Goal: Task Accomplishment & Management: Use online tool/utility

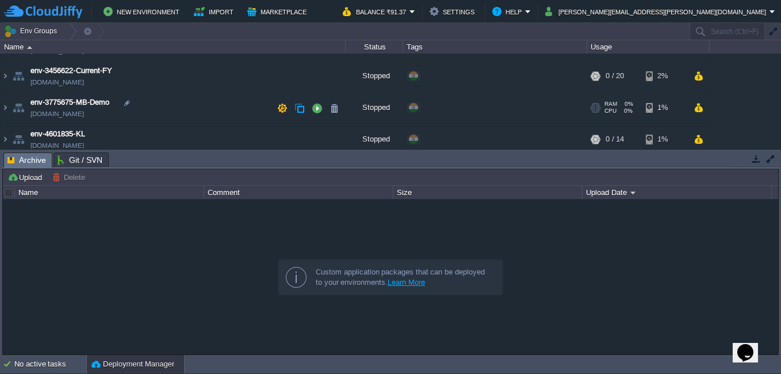
scroll to position [57, 0]
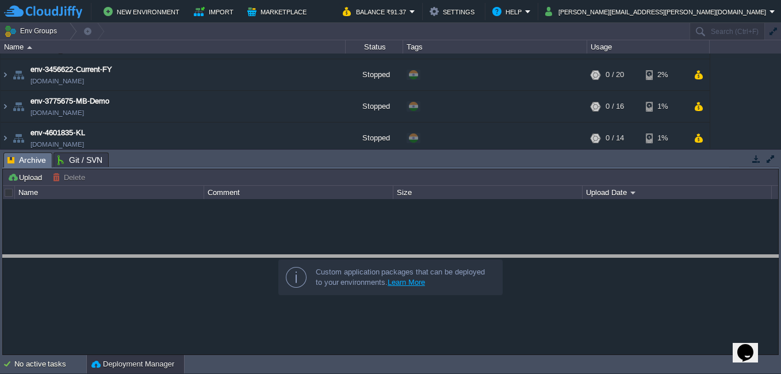
drag, startPoint x: 293, startPoint y: 165, endPoint x: 299, endPoint y: 267, distance: 102.5
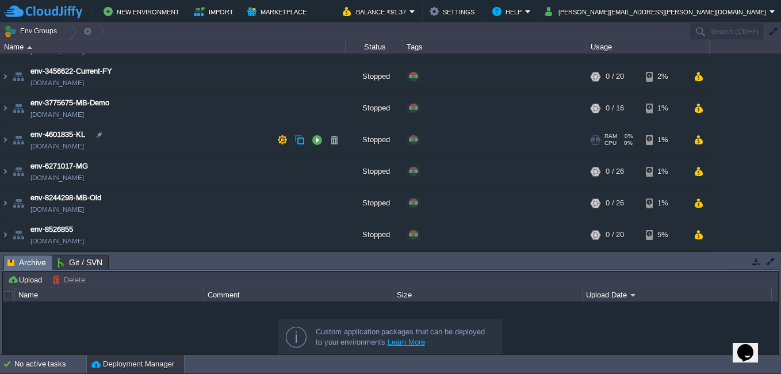
scroll to position [0, 0]
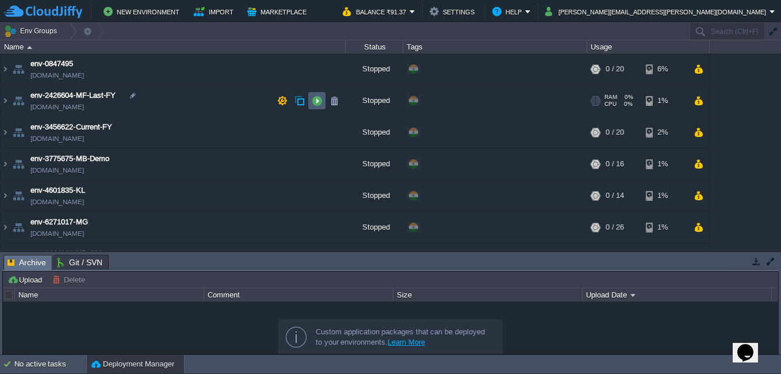
click at [311, 99] on td at bounding box center [316, 100] width 17 height 17
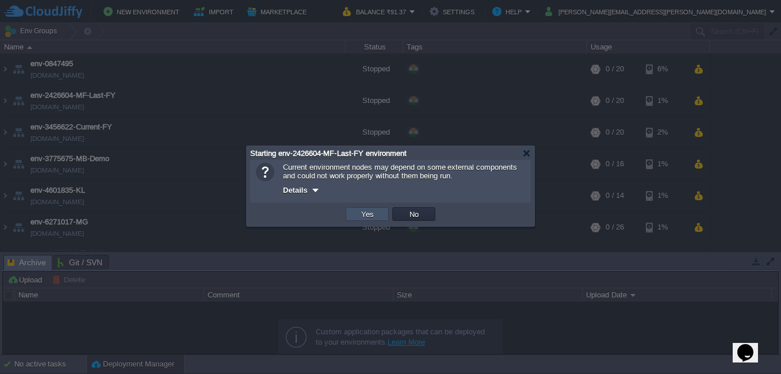
click at [358, 214] on button "Yes" at bounding box center [368, 214] width 20 height 10
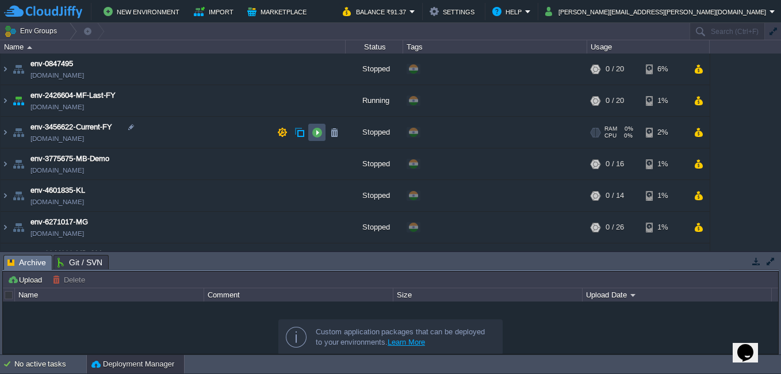
click at [317, 129] on button "button" at bounding box center [317, 132] width 10 height 10
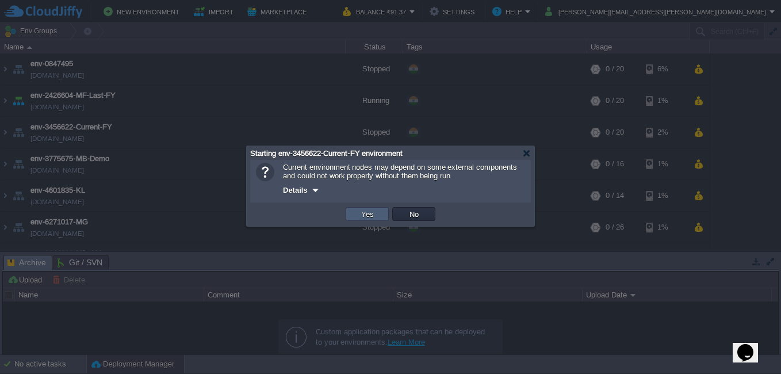
click at [370, 213] on button "Yes" at bounding box center [368, 214] width 20 height 10
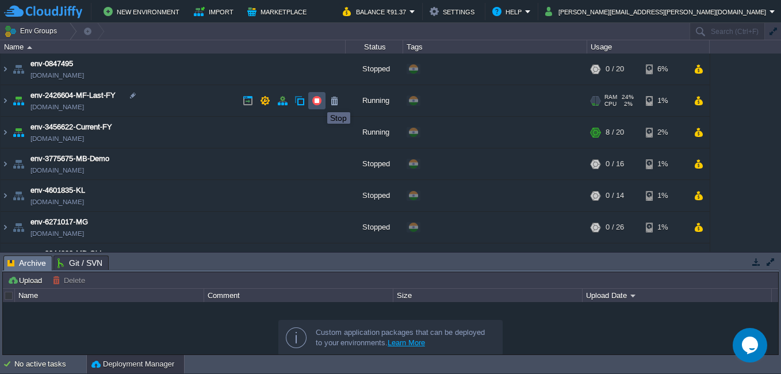
click at [318, 102] on button "button" at bounding box center [317, 100] width 10 height 10
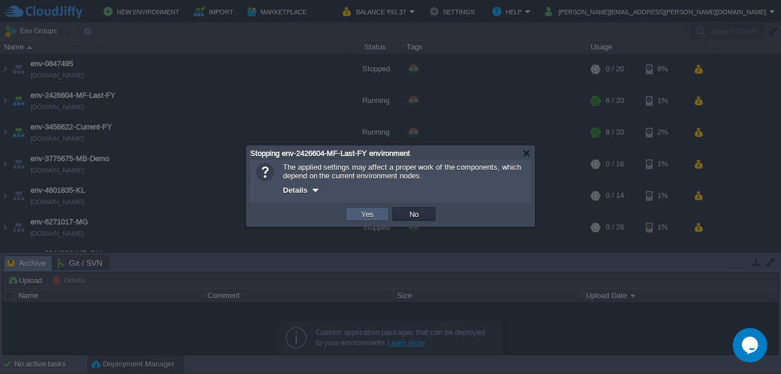
click at [363, 212] on button "Yes" at bounding box center [368, 214] width 20 height 10
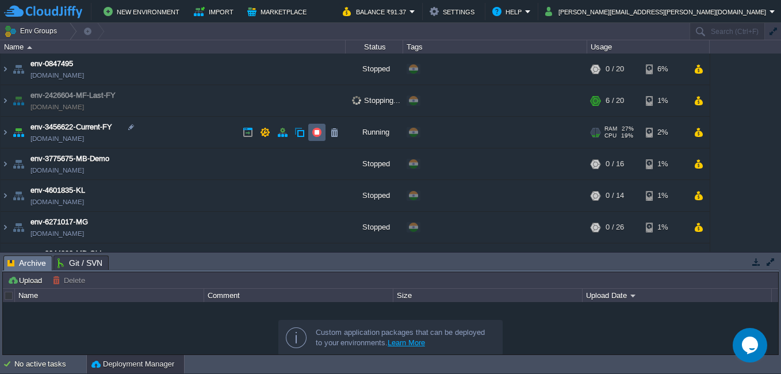
click at [321, 135] on button "button" at bounding box center [317, 132] width 10 height 10
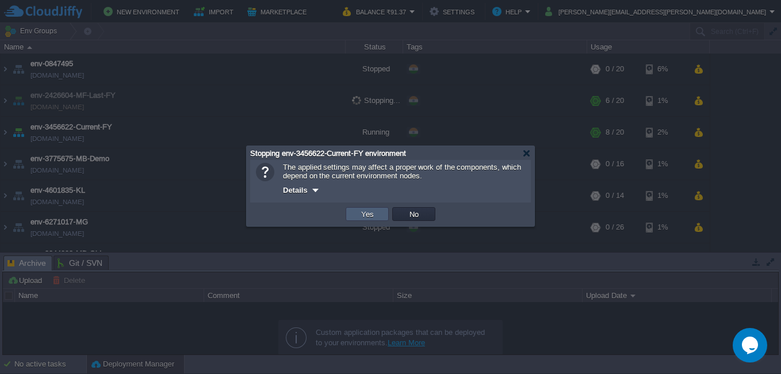
click at [362, 209] on td "Yes" at bounding box center [366, 214] width 43 height 14
